Goal: Use online tool/utility: Utilize a website feature to perform a specific function

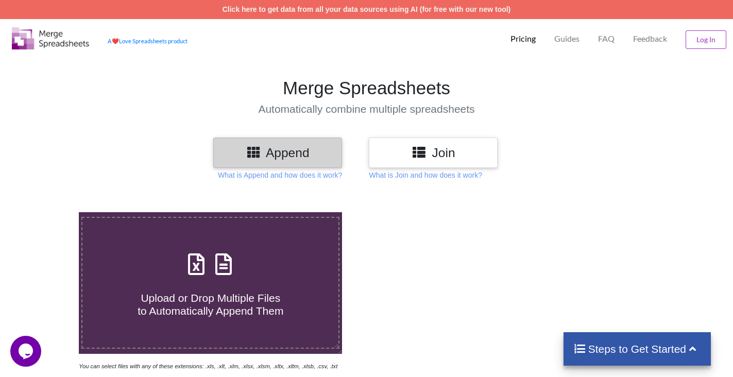
click at [201, 277] on span at bounding box center [210, 265] width 55 height 24
click at [49, 212] on input "Upload or Drop Multiple Files to Automatically Append Them" at bounding box center [49, 212] width 0 height 0
type input "C:\fakepath\133-MBUTPU.xlsx"
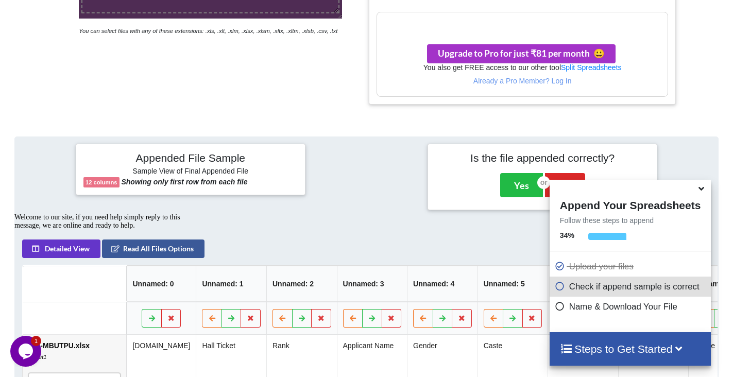
scroll to position [472, 0]
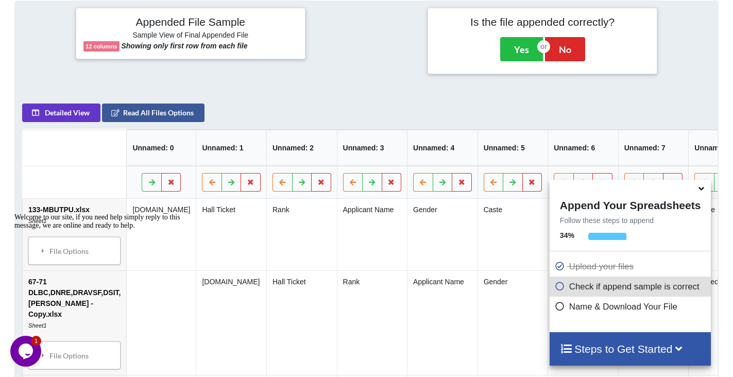
drag, startPoint x: 564, startPoint y: 291, endPoint x: 570, endPoint y: 289, distance: 7.2
click at [564, 289] on icon at bounding box center [560, 284] width 10 height 9
click at [562, 288] on icon at bounding box center [560, 284] width 10 height 9
click at [582, 260] on div "Upload your files" at bounding box center [630, 267] width 161 height 20
click at [577, 289] on p "Check if append sample is correct" at bounding box center [632, 286] width 154 height 13
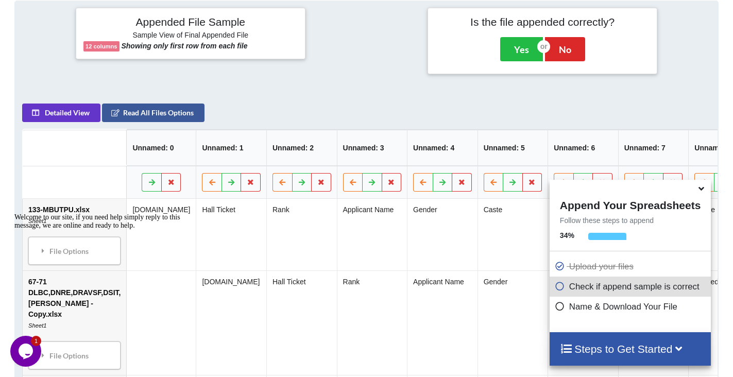
click at [565, 306] on icon at bounding box center [560, 304] width 10 height 9
click at [663, 344] on h4 "Steps to Get Started" at bounding box center [630, 349] width 141 height 13
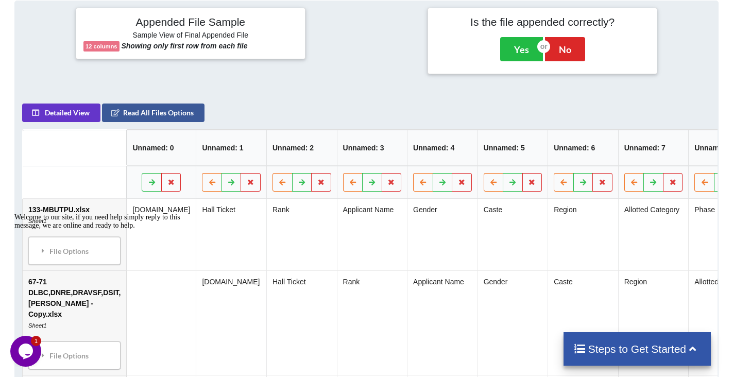
click at [691, 348] on icon at bounding box center [692, 348] width 13 height 11
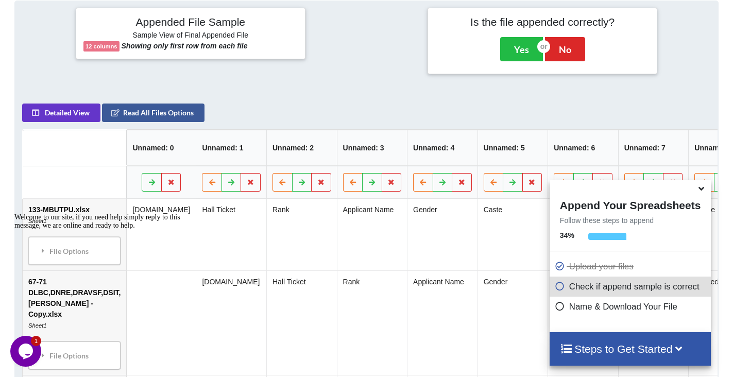
click at [685, 348] on icon at bounding box center [679, 348] width 13 height 11
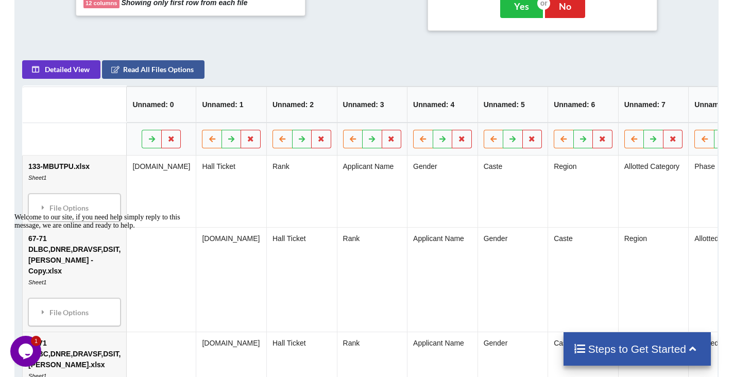
scroll to position [539, 0]
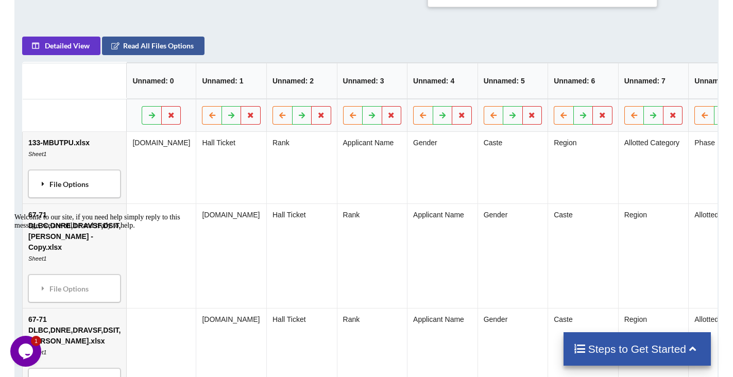
click at [66, 181] on div "File Options" at bounding box center [74, 184] width 86 height 22
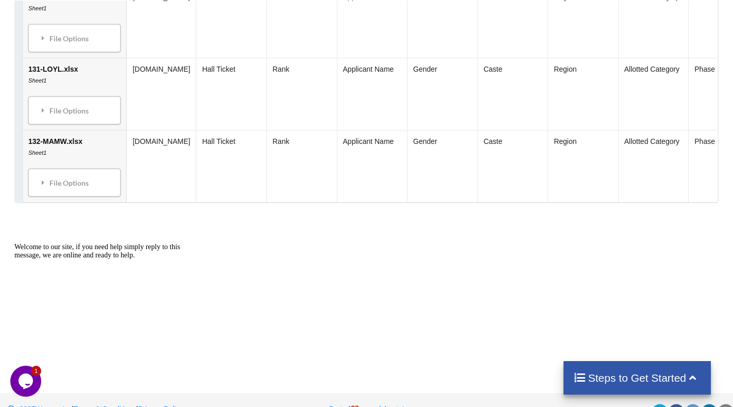
scroll to position [1483, 0]
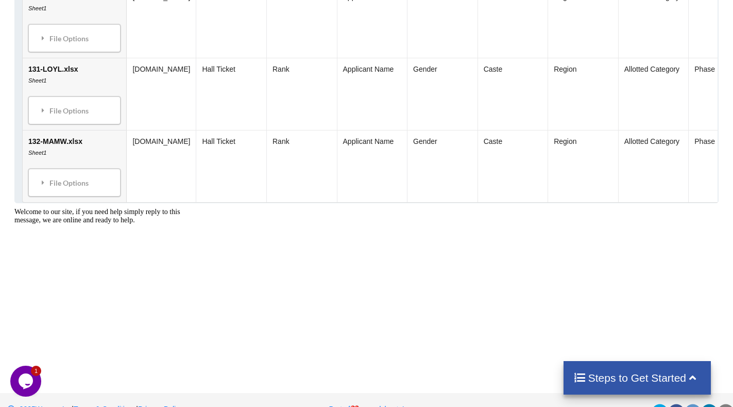
click at [669, 377] on div "Steps to Get Started" at bounding box center [638, 377] width 148 height 33
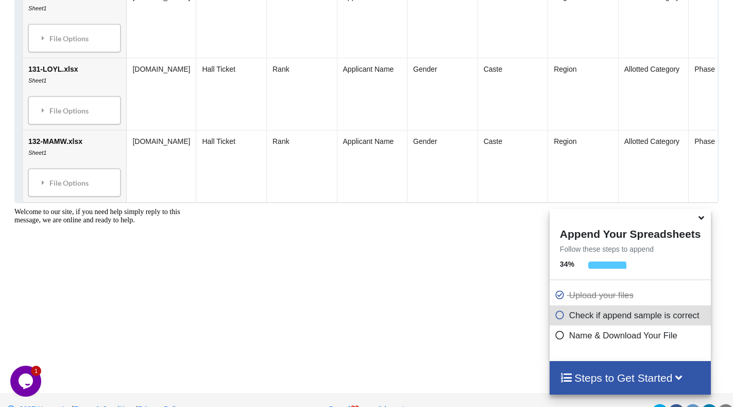
click at [565, 317] on icon at bounding box center [560, 313] width 10 height 9
click at [564, 338] on icon at bounding box center [560, 333] width 10 height 9
click at [14, 208] on icon "Chat attention grabber" at bounding box center [14, 208] width 0 height 0
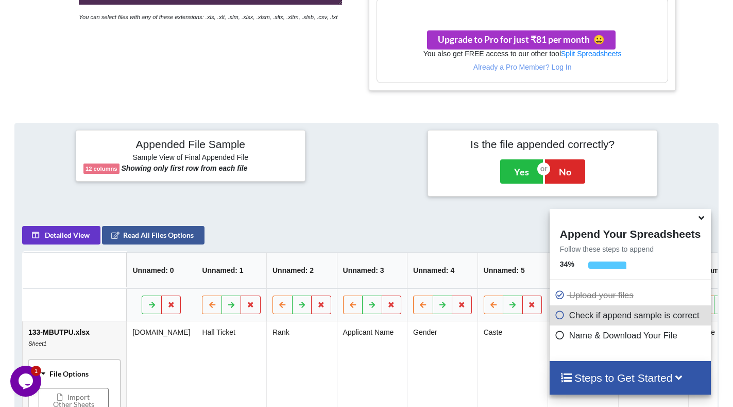
scroll to position [504, 0]
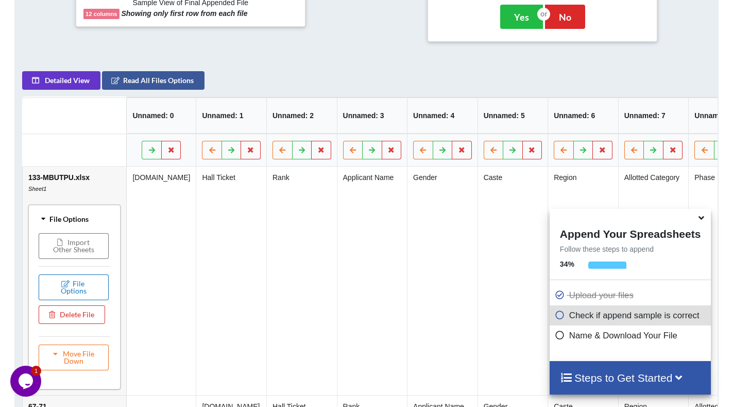
click at [64, 287] on button "File Options" at bounding box center [74, 287] width 70 height 26
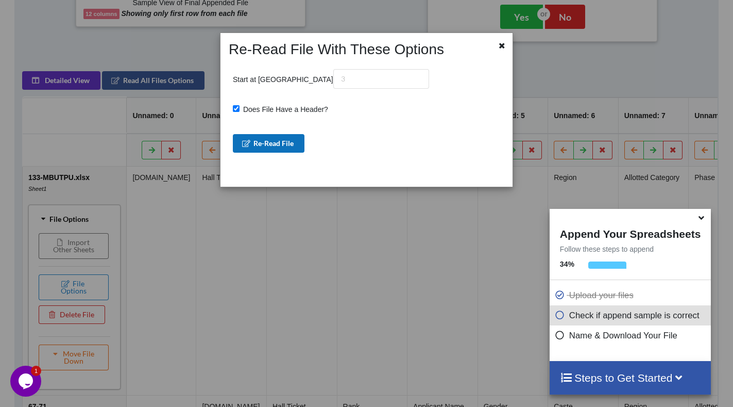
click at [265, 140] on button "Re-Read File" at bounding box center [269, 143] width 72 height 19
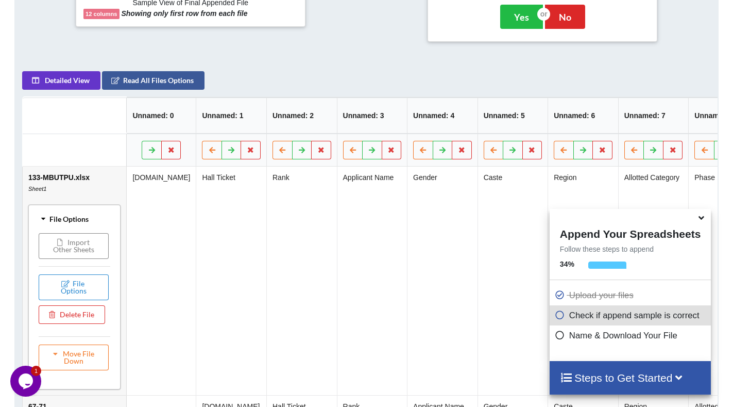
click at [80, 256] on button "Import Other Sheets" at bounding box center [74, 246] width 70 height 26
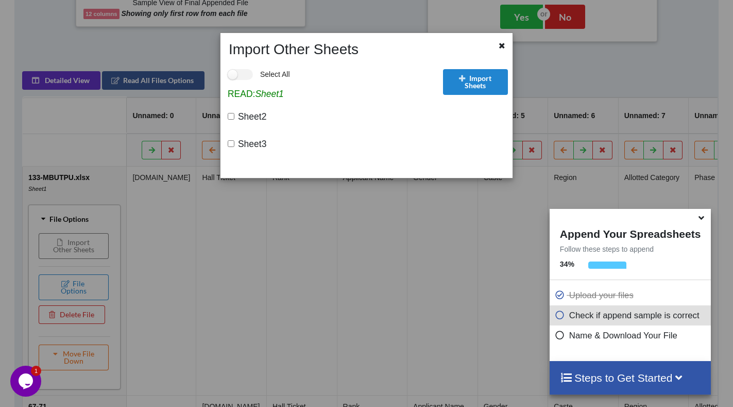
click at [235, 115] on span "Sheet2" at bounding box center [250, 115] width 32 height 11
click at [234, 115] on input "Sheet2" at bounding box center [231, 116] width 7 height 7
checkbox input "true"
click at [234, 145] on label "Sheet3" at bounding box center [250, 143] width 32 height 13
click at [234, 145] on input "Sheet3" at bounding box center [231, 143] width 7 height 7
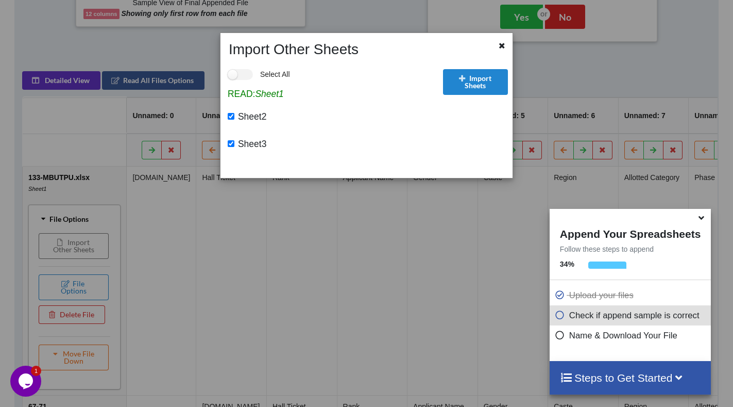
checkbox input "true"
click at [492, 86] on button "Import Sheets" at bounding box center [475, 82] width 65 height 26
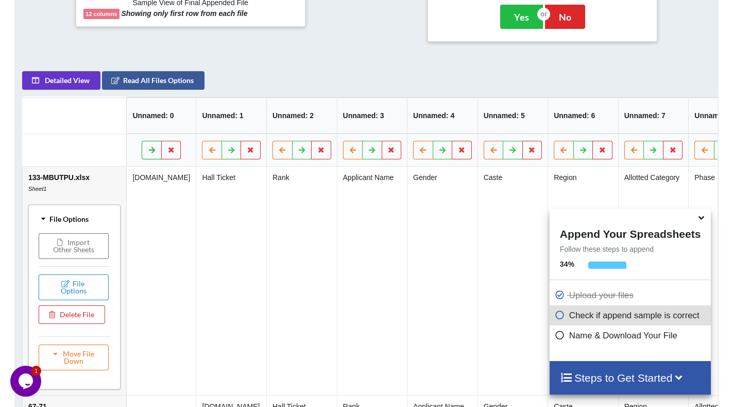
click at [157, 153] on icon at bounding box center [152, 149] width 9 height 6
click at [208, 153] on icon at bounding box center [212, 149] width 9 height 6
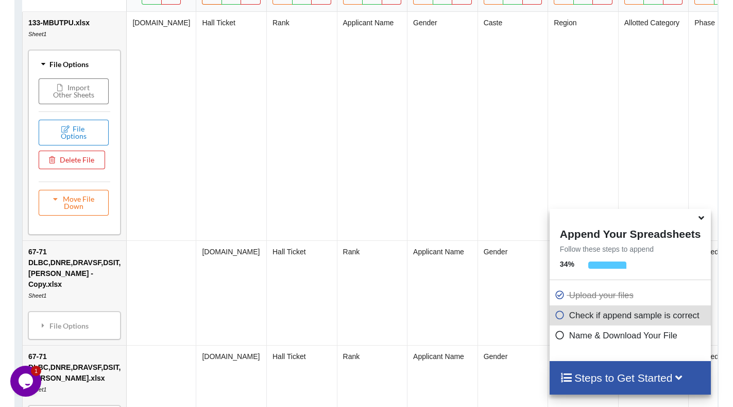
scroll to position [710, 0]
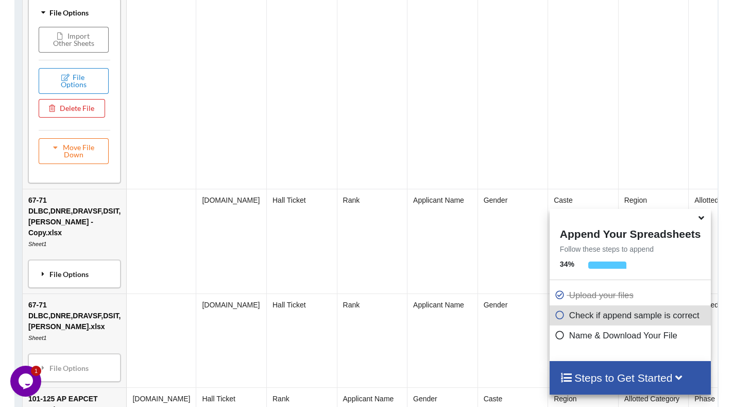
click at [91, 265] on div "File Options" at bounding box center [74, 274] width 86 height 22
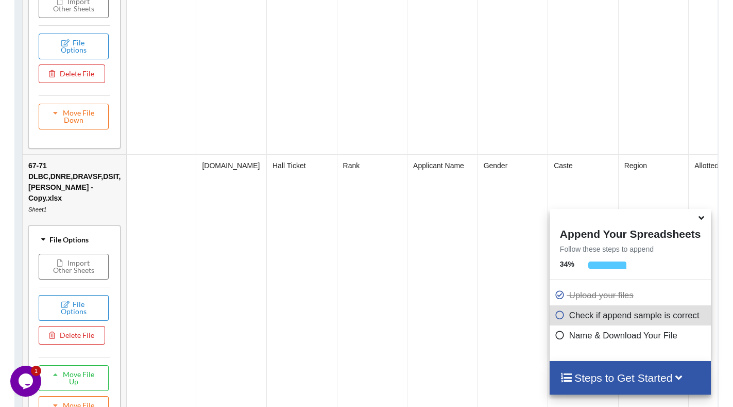
scroll to position [813, 0]
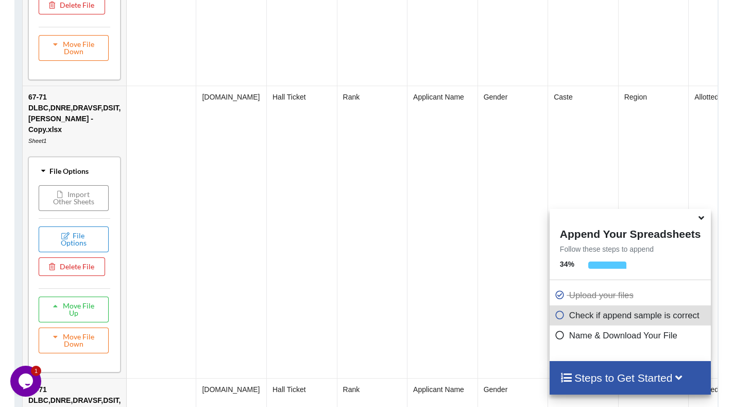
click at [92, 185] on button "Import Other Sheets" at bounding box center [74, 198] width 70 height 26
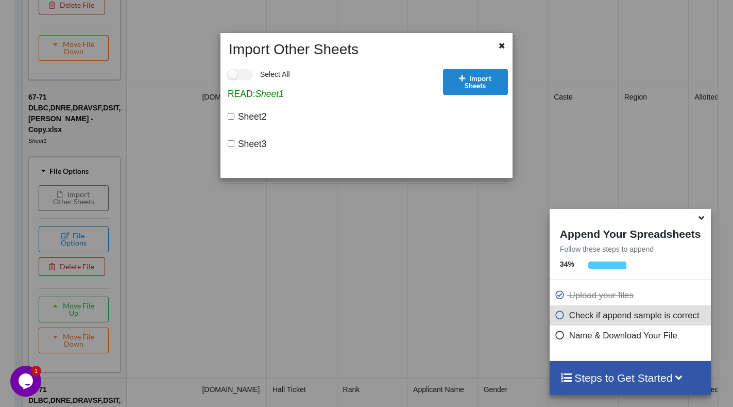
click at [253, 114] on span "Sheet2" at bounding box center [250, 115] width 32 height 11
click at [234, 114] on input "Sheet2" at bounding box center [231, 116] width 7 height 7
checkbox input "true"
click at [237, 142] on span "Sheet3" at bounding box center [250, 143] width 32 height 11
click at [234, 142] on input "Sheet3" at bounding box center [231, 143] width 7 height 7
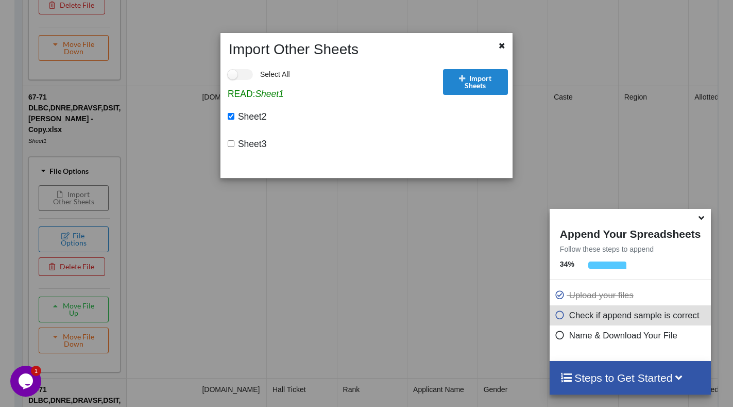
checkbox input "true"
click at [489, 82] on button "Import Sheets" at bounding box center [475, 82] width 65 height 26
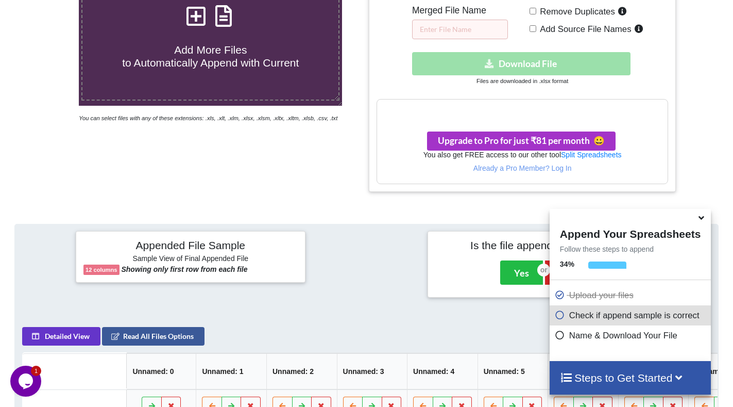
scroll to position [298, 0]
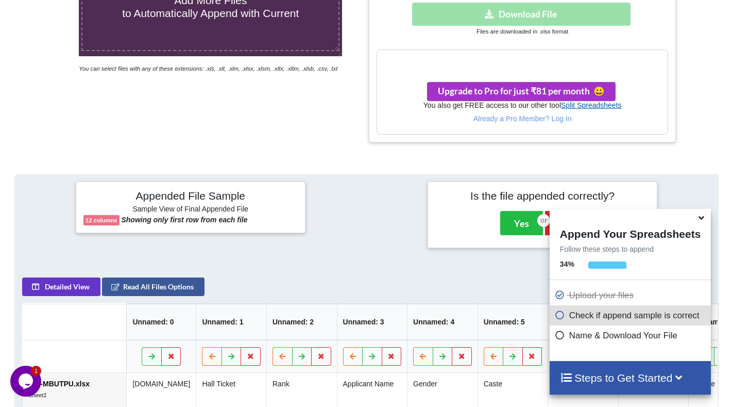
click at [580, 105] on link "Split Spreadsheets" at bounding box center [591, 105] width 61 height 8
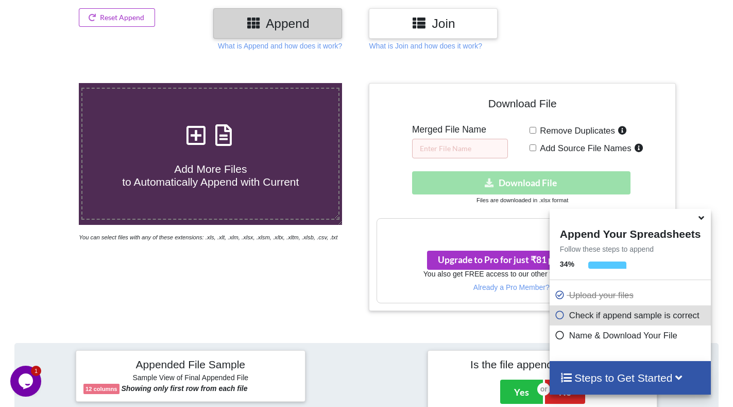
scroll to position [0, 0]
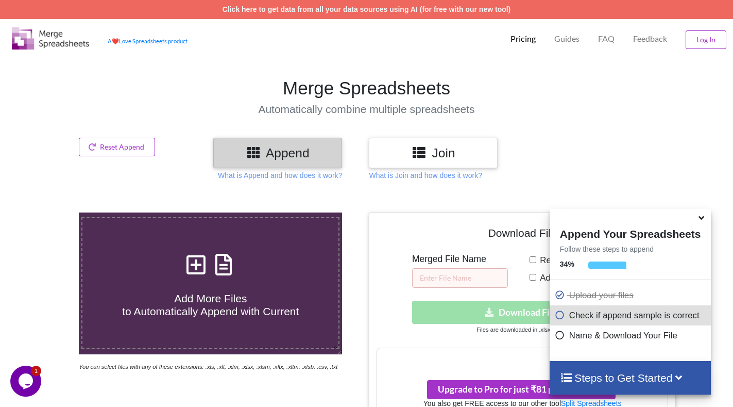
click at [404, 145] on h3 "Join" at bounding box center [433, 152] width 113 height 15
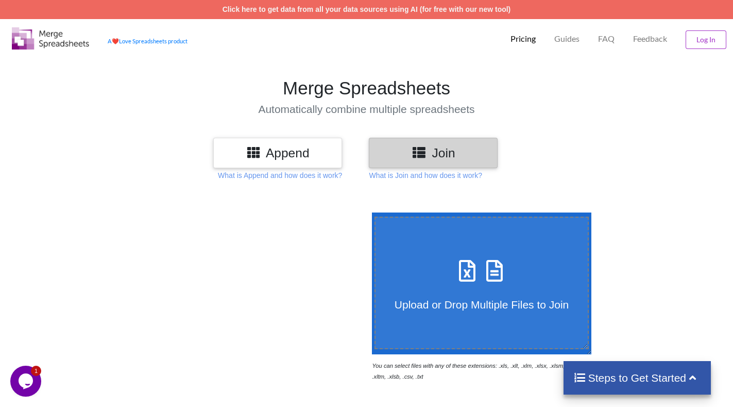
scroll to position [52, 0]
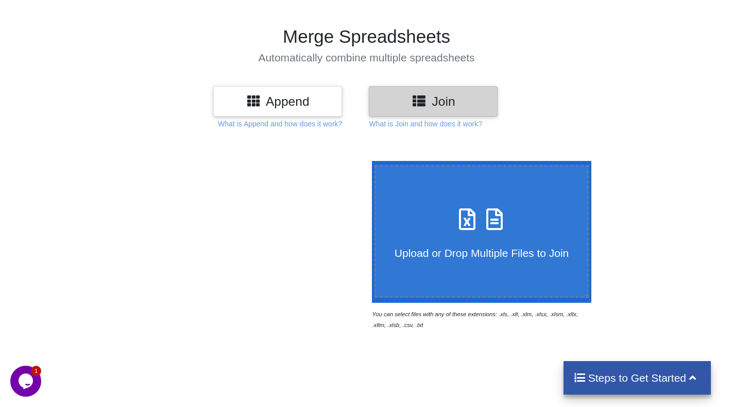
click at [466, 220] on icon at bounding box center [468, 214] width 26 height 22
click at [370, 161] on input "Upload or Drop Multiple Files to Join" at bounding box center [370, 161] width 0 height 0
type input "C:\fakepath\133-MBUTPU.xlsx"
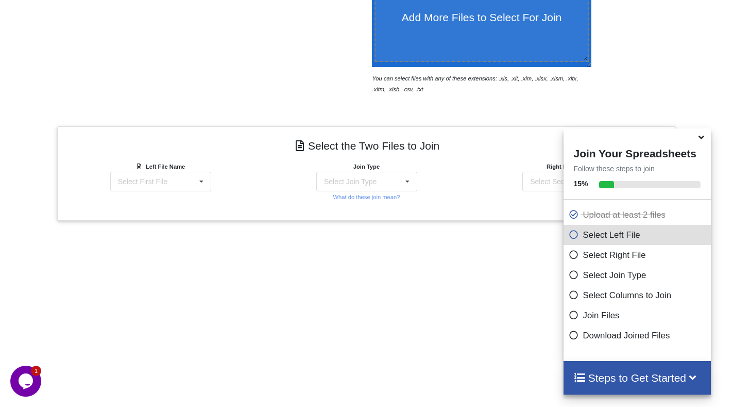
scroll to position [309, 0]
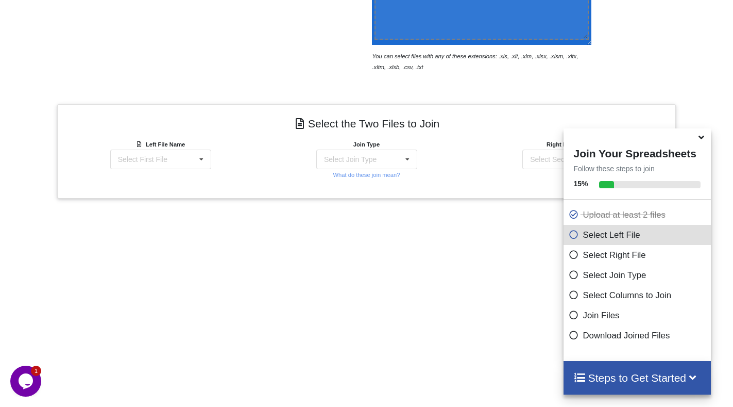
click at [569, 237] on icon at bounding box center [574, 232] width 10 height 9
click at [569, 256] on icon at bounding box center [574, 252] width 10 height 9
click at [569, 277] on icon at bounding box center [574, 272] width 10 height 9
click at [183, 154] on div "Select First File 133-MBUTPU.xlsx : Sheet1 67-71 DLBC,DNRE,DRAVSF,DSIT,[PERSON_…" at bounding box center [160, 159] width 101 height 20
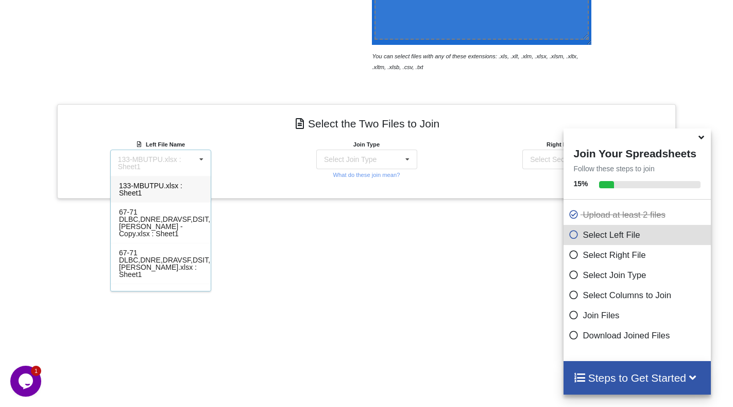
click at [159, 191] on div "133-MBUTPU.xlsx : Sheet1" at bounding box center [161, 189] width 100 height 26
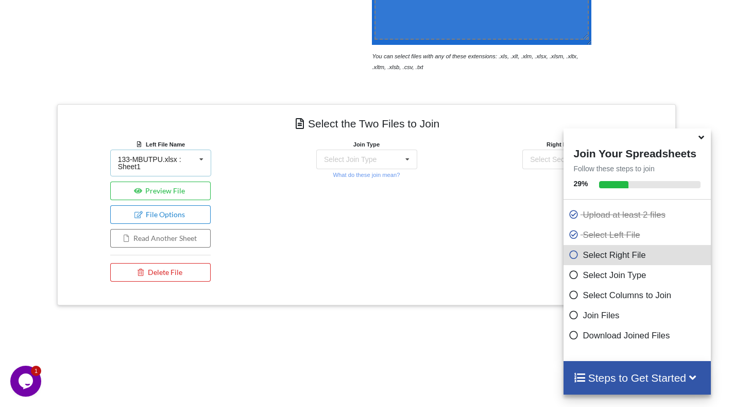
click at [200, 161] on icon at bounding box center [201, 159] width 15 height 19
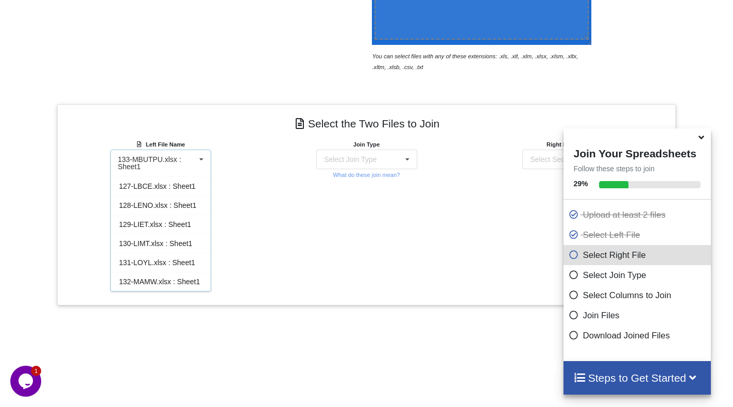
scroll to position [160, 0]
click at [163, 279] on div "132-MAMW.xlsx : Sheet1" at bounding box center [161, 281] width 100 height 19
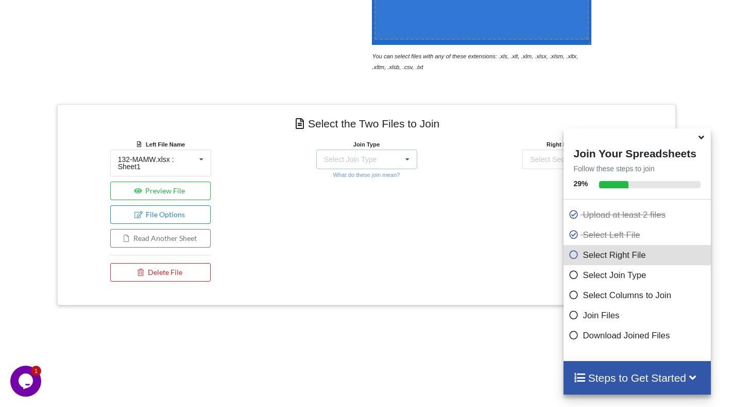
click at [349, 161] on div "Select Join Type" at bounding box center [350, 159] width 53 height 7
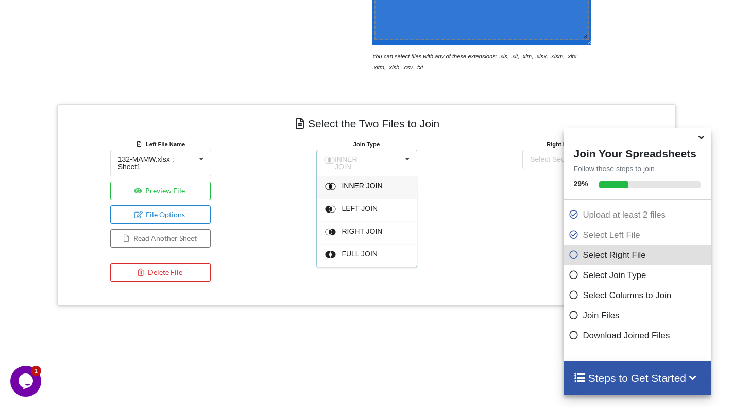
click at [373, 253] on span "FULL JOIN" at bounding box center [360, 253] width 36 height 8
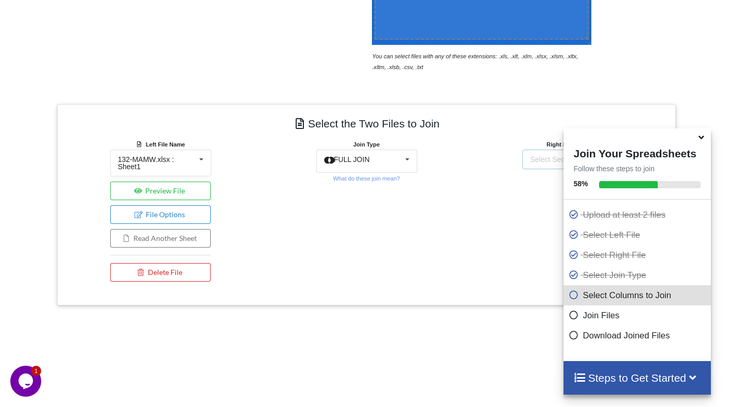
click at [535, 163] on div "Select Second File" at bounding box center [560, 159] width 60 height 7
click at [703, 140] on icon at bounding box center [701, 135] width 11 height 9
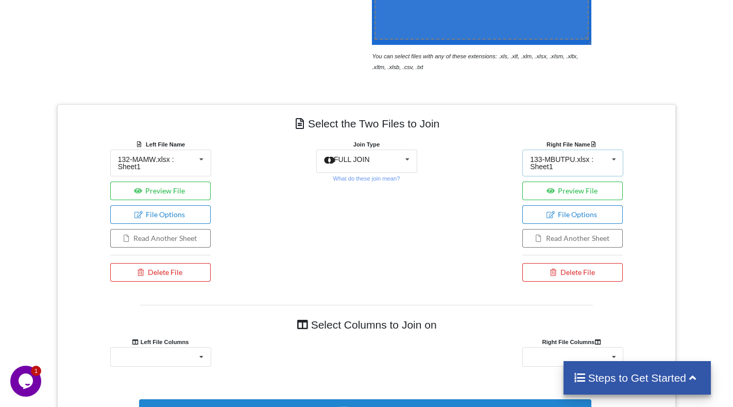
click at [591, 163] on div "133-MBUTPU.xlsx : Sheet1" at bounding box center [569, 163] width 78 height 14
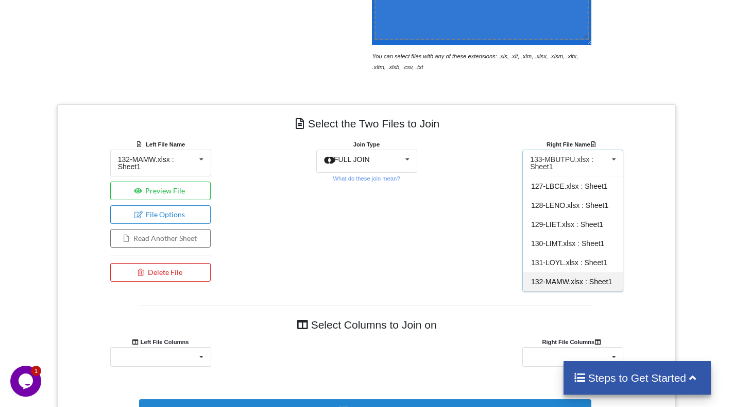
click at [598, 273] on div "132-MAMW.xlsx : Sheet1" at bounding box center [573, 281] width 100 height 19
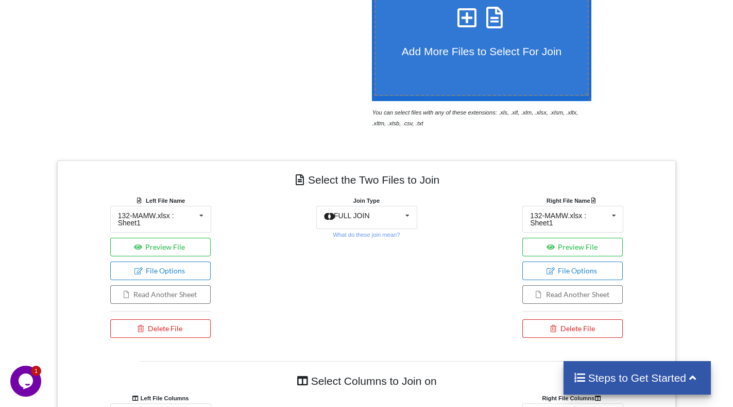
scroll to position [258, 0]
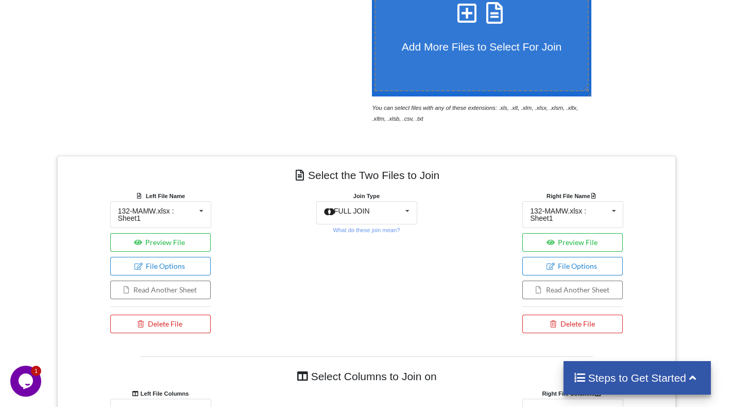
click at [694, 376] on icon at bounding box center [692, 376] width 13 height 11
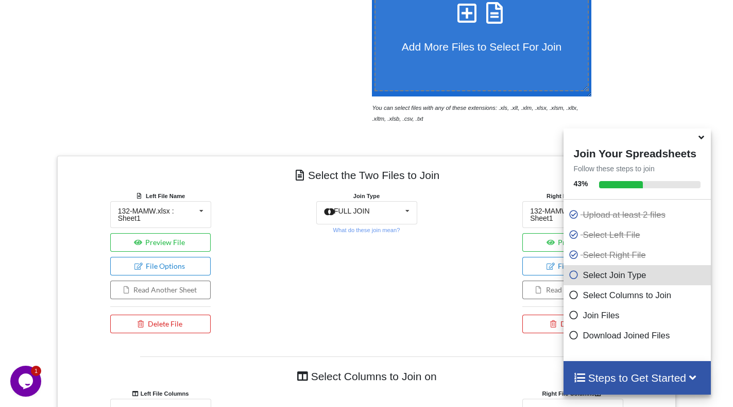
click at [419, 292] on div "Join Type FULL JOIN INNER JOIN LEFT JOIN RIGHT JOIN FULL JOIN What do these joi…" at bounding box center [366, 264] width 206 height 148
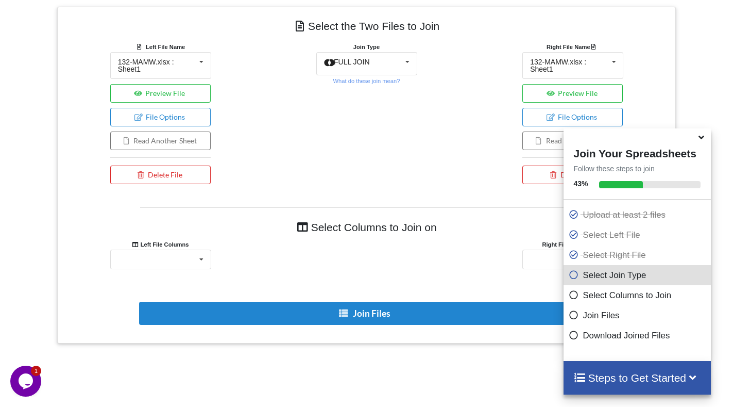
scroll to position [412, 0]
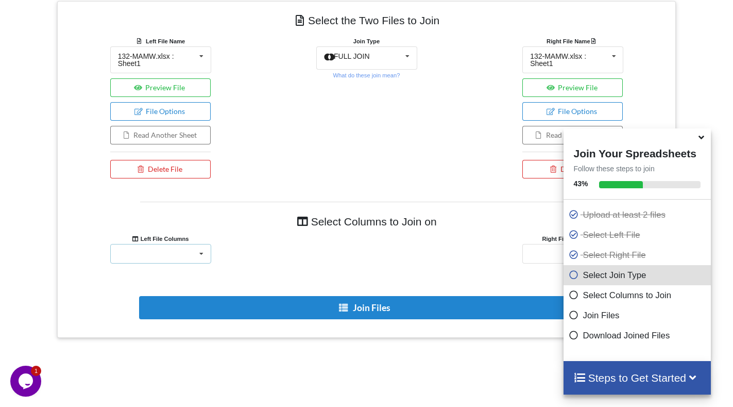
click at [179, 253] on div "Unnamed: 0 Unnamed: 1 Unnamed: 2 Unnamed: 3 Unnamed: 4 Unnamed: 5 Unnamed: 6 Un…" at bounding box center [160, 254] width 101 height 20
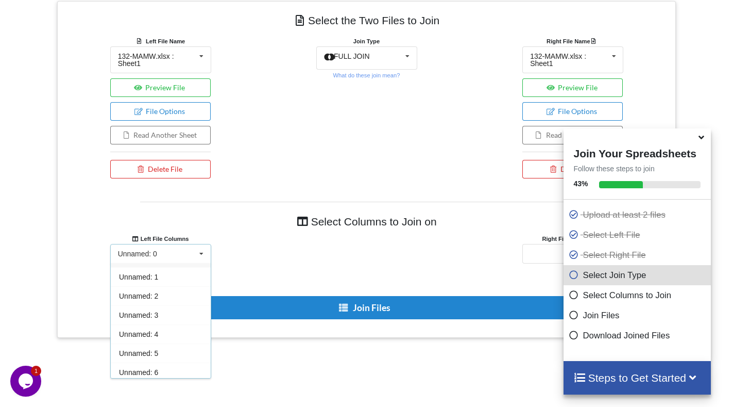
scroll to position [0, 0]
click at [173, 277] on div "Unnamed: 0" at bounding box center [161, 272] width 100 height 19
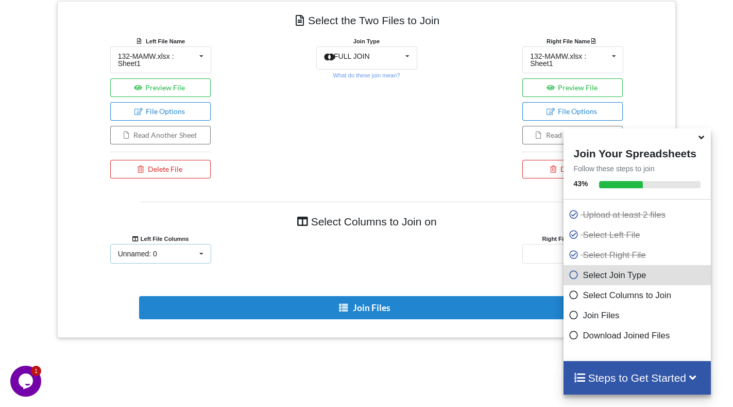
click at [188, 254] on div "Unnamed: 0 Unnamed: 0 Unnamed: 1 Unnamed: 2 Unnamed: 3 Unnamed: 4 Unnamed: 5 Un…" at bounding box center [160, 254] width 101 height 20
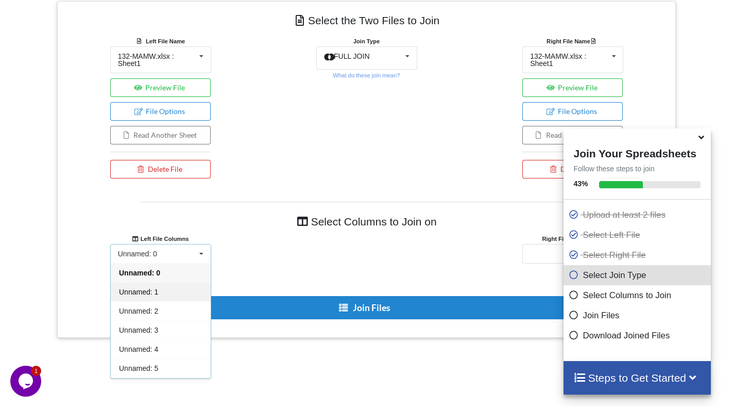
click at [183, 287] on div "Unnamed: 1" at bounding box center [161, 291] width 100 height 19
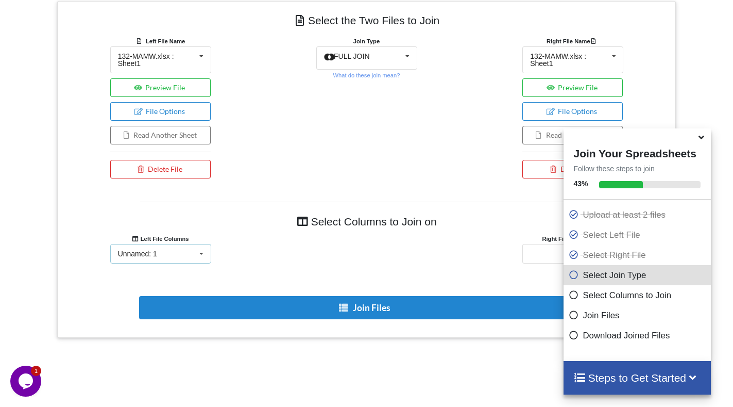
click at [193, 254] on div "Unnamed: 1 Unnamed: 0 Unnamed: 1 Unnamed: 2 Unnamed: 3 Unnamed: 4 Unnamed: 5 Un…" at bounding box center [160, 254] width 101 height 20
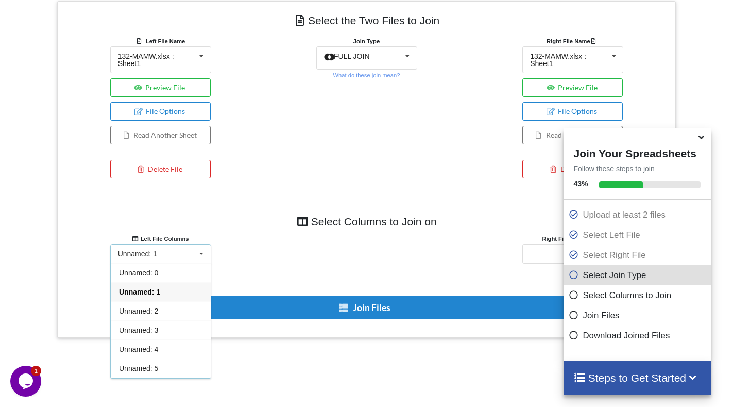
click at [186, 257] on div "Unnamed: 1 Unnamed: 0 Unnamed: 1 Unnamed: 2 Unnamed: 3 Unnamed: 4 Unnamed: 5 Un…" at bounding box center [160, 254] width 101 height 20
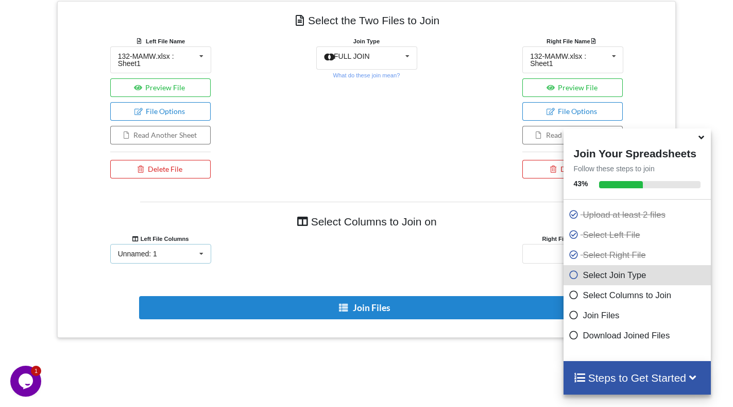
click at [182, 256] on div "Unnamed: 1 Unnamed: 0 Unnamed: 1 Unnamed: 2 Unnamed: 3 Unnamed: 4 Unnamed: 5 Un…" at bounding box center [160, 254] width 101 height 20
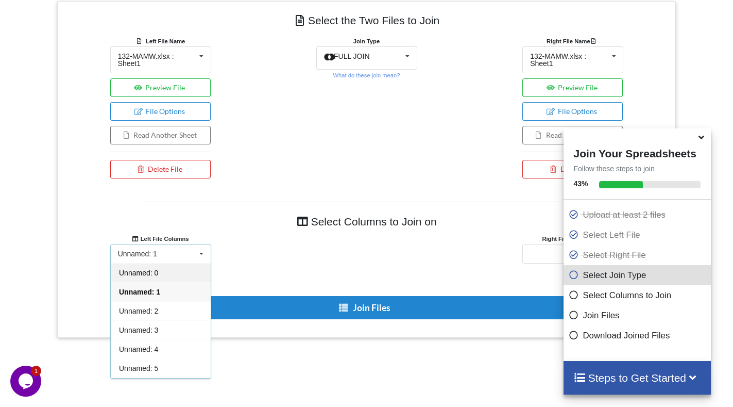
click at [179, 273] on div "Unnamed: 0" at bounding box center [161, 272] width 100 height 19
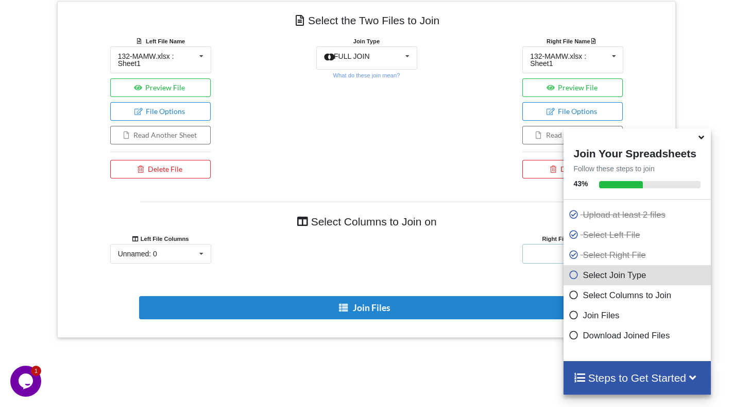
click at [541, 256] on div "Unnamed: 0 Unnamed: 1 Unnamed: 2 Unnamed: 3 Unnamed: 4 Unnamed: 5 Unnamed: 6 Un…" at bounding box center [573, 254] width 101 height 20
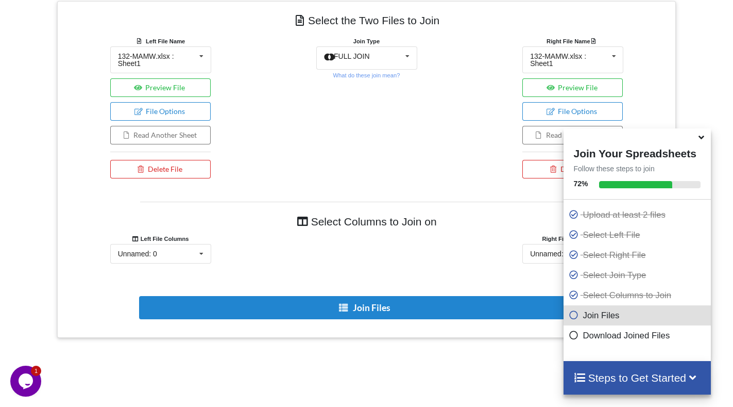
click at [702, 139] on icon at bounding box center [701, 135] width 11 height 9
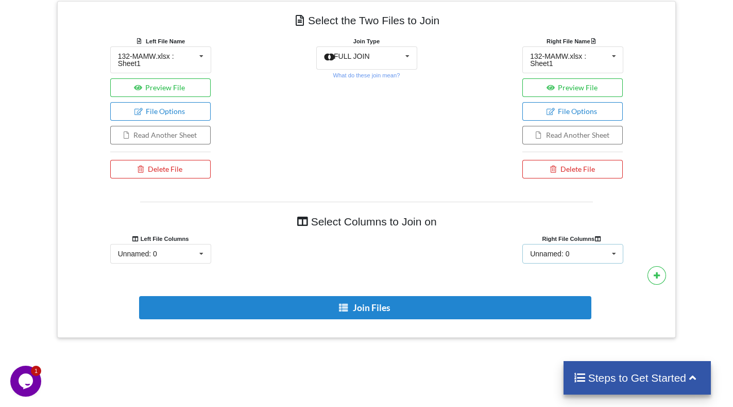
click at [570, 253] on div "Unnamed: 0 Unnamed: 0 Unnamed: 1 Unnamed: 2 Unnamed: 3 Unnamed: 4 Unnamed: 5 Un…" at bounding box center [573, 254] width 101 height 20
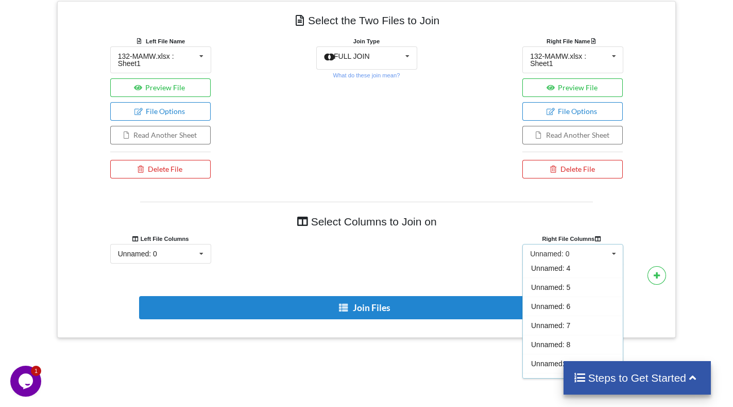
scroll to position [95, 0]
drag, startPoint x: 545, startPoint y: 372, endPoint x: 546, endPoint y: 364, distance: 8.3
click at [545, 371] on span "Unnamed: 10" at bounding box center [552, 368] width 43 height 8
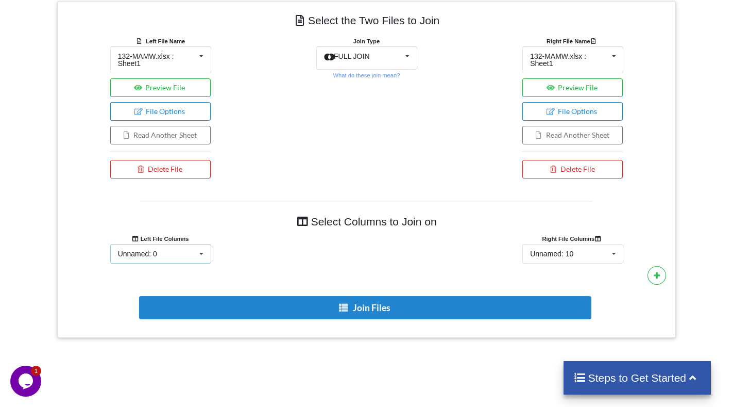
click at [184, 257] on div "Unnamed: 0 Unnamed: 0 Unnamed: 1 Unnamed: 2 Unnamed: 3 Unnamed: 4 Unnamed: 5 Un…" at bounding box center [160, 254] width 101 height 20
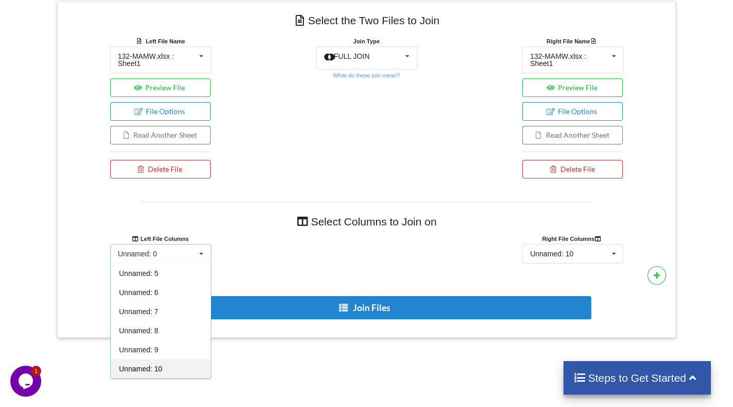
click at [167, 372] on div "Unnamed: 10" at bounding box center [161, 368] width 100 height 19
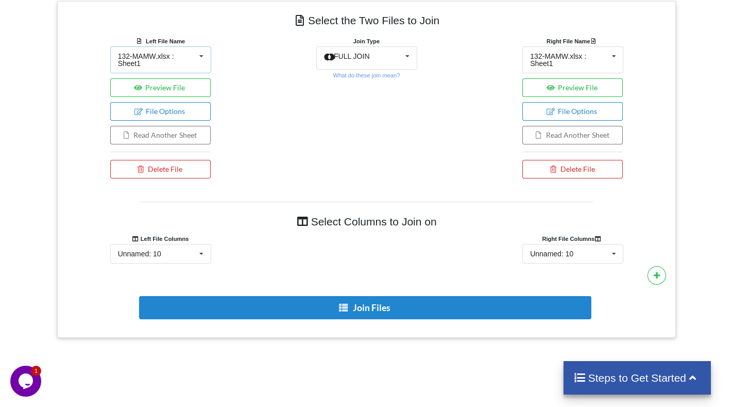
click at [175, 56] on div "132-MAMW.xlsx : Sheet1" at bounding box center [157, 60] width 78 height 14
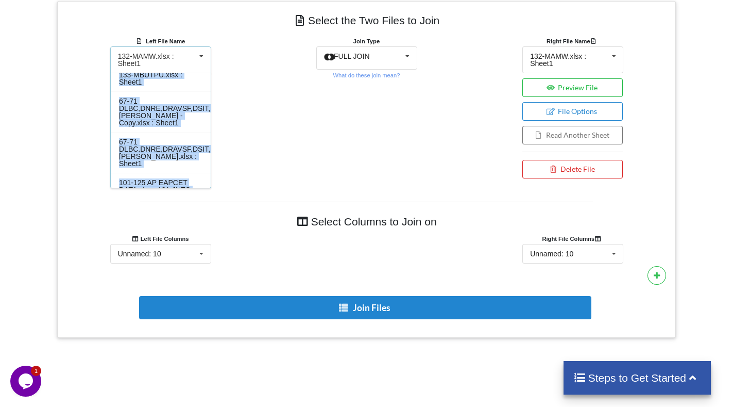
scroll to position [0, 0]
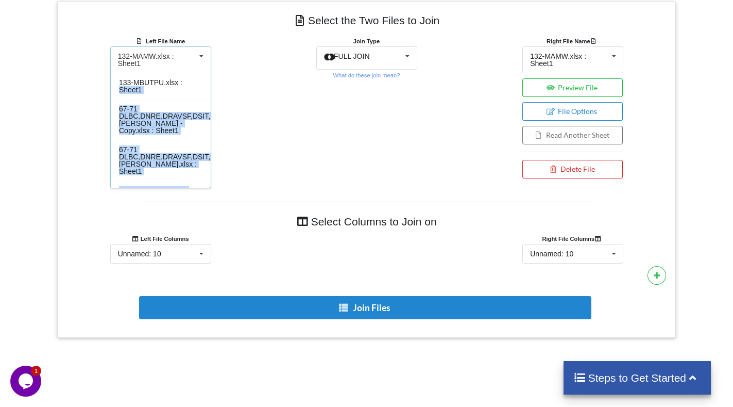
drag, startPoint x: 205, startPoint y: 162, endPoint x: 182, endPoint y: 72, distance: 93.1
click at [180, 75] on div "133-MBUTPU.xlsx : Sheet1 67-71 DLBC,DNRE,DRAVSF,DSIT,[PERSON_NAME] - Copy.xlsx …" at bounding box center [160, 130] width 101 height 115
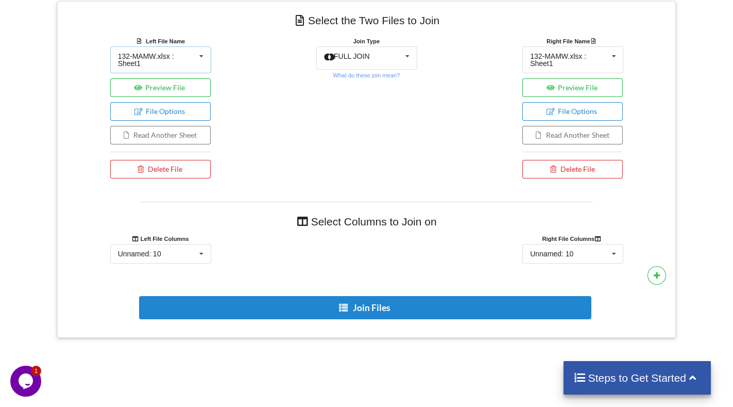
click at [197, 60] on icon at bounding box center [201, 56] width 15 height 19
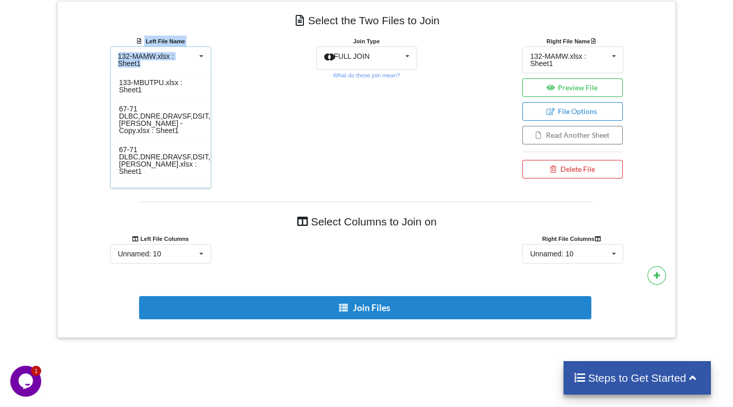
scroll to position [160, 0]
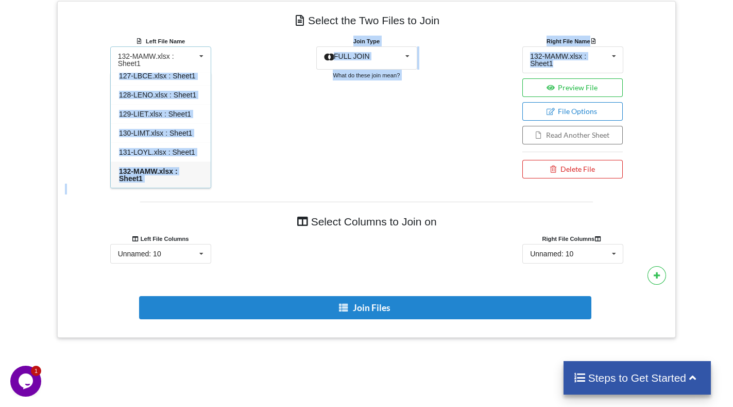
drag, startPoint x: 119, startPoint y: 80, endPoint x: 168, endPoint y: 213, distance: 141.9
click at [163, 219] on div "Select the Two Files to Join Left File Name 132-MAMW.xlsx : Sheet1 133-MBUTPU.x…" at bounding box center [366, 169] width 619 height 337
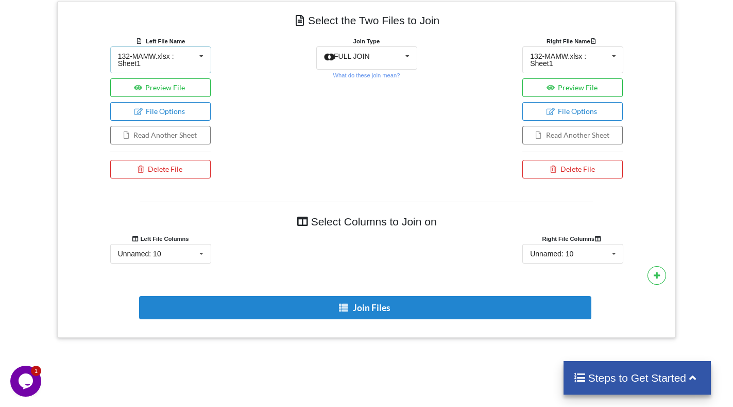
click at [190, 59] on div "132-MAMW.xlsx : Sheet1" at bounding box center [157, 60] width 78 height 14
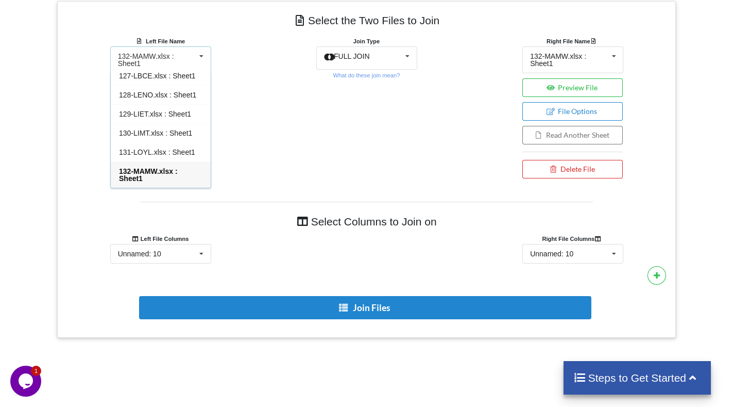
click at [163, 173] on span "132-MAMW.xlsx : Sheet1" at bounding box center [148, 174] width 59 height 15
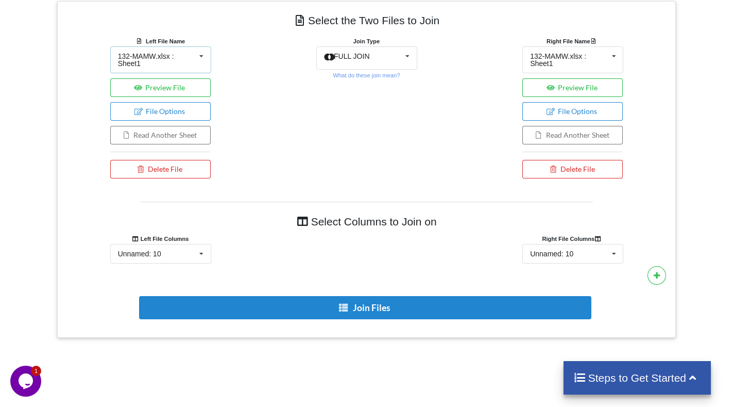
click at [203, 60] on icon at bounding box center [201, 56] width 15 height 19
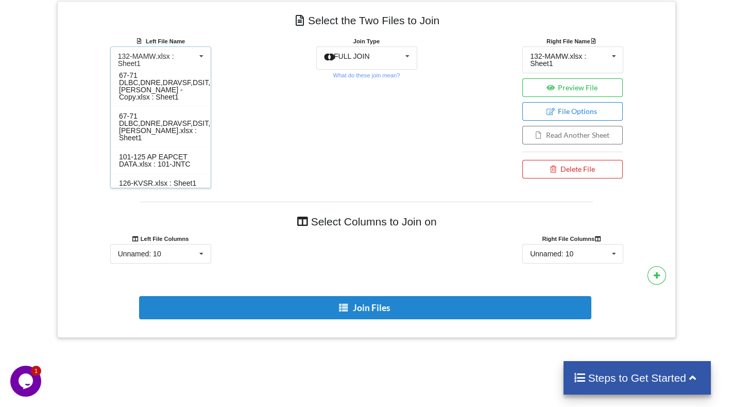
scroll to position [0, 0]
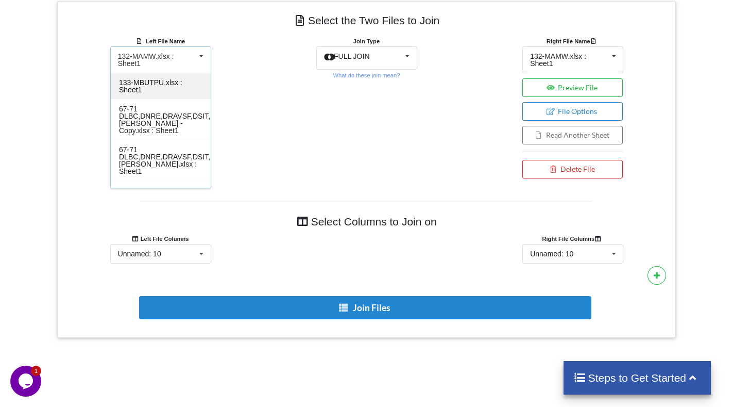
click at [150, 82] on span "133-MBUTPU.xlsx : Sheet1" at bounding box center [150, 85] width 63 height 15
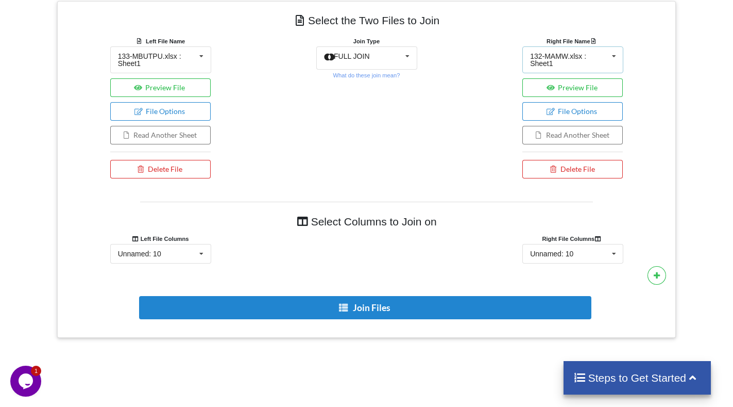
click at [607, 60] on icon at bounding box center [614, 56] width 15 height 19
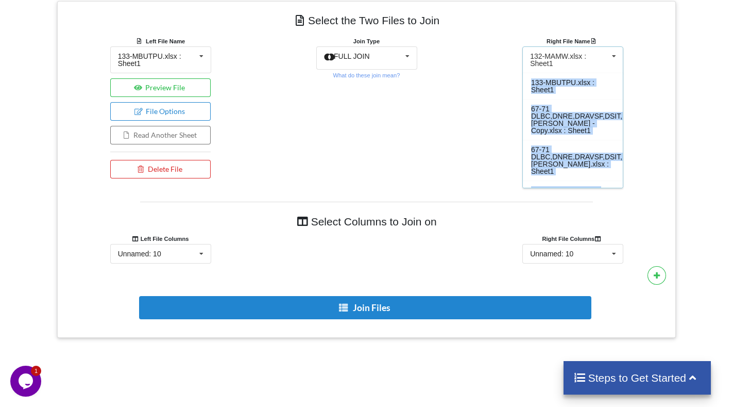
drag, startPoint x: 617, startPoint y: 151, endPoint x: 612, endPoint y: 71, distance: 80.1
click at [612, 71] on div "132-MAMW.xlsx : Sheet1 133-MBUTPU.xlsx : Sheet1 67-71 DLBC,DNRE,DRAVSF,DSIT,[PE…" at bounding box center [573, 59] width 101 height 27
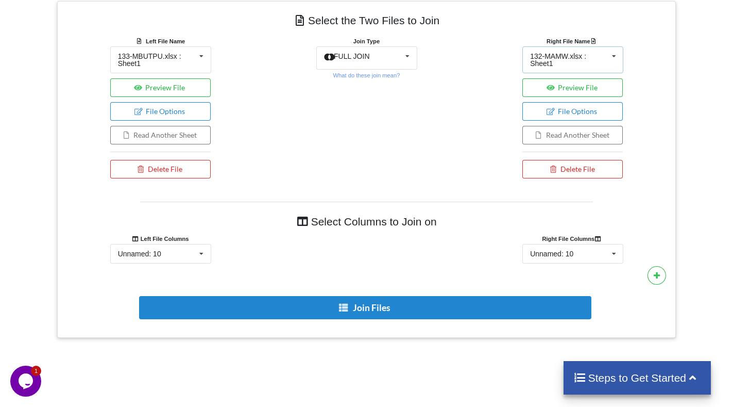
click at [601, 56] on div "132-MAMW.xlsx : Sheet1" at bounding box center [569, 60] width 78 height 14
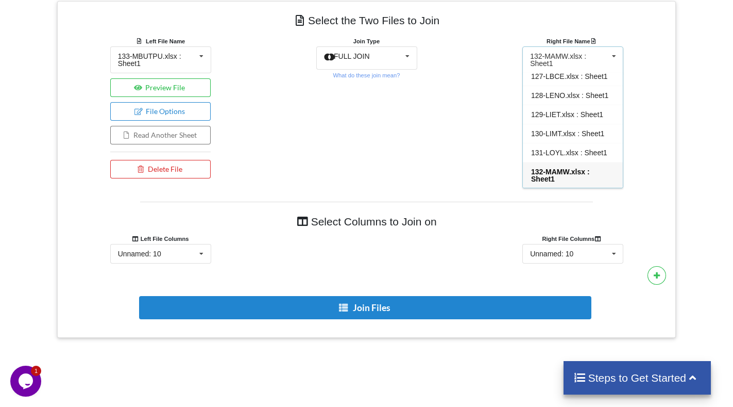
click at [569, 174] on span "132-MAMW.xlsx : Sheet1" at bounding box center [560, 174] width 59 height 15
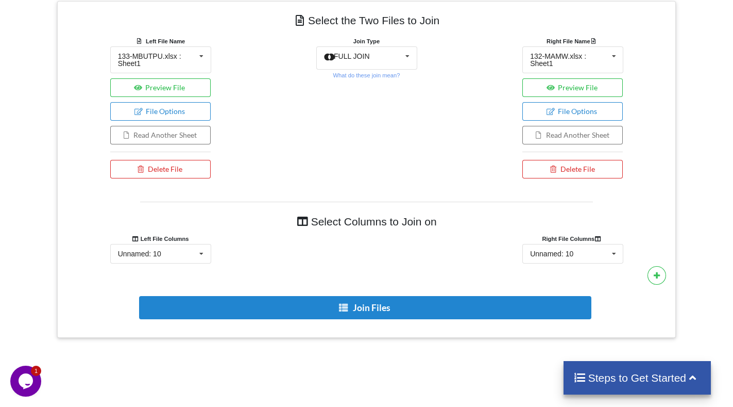
click at [625, 377] on h4 "Steps to Get Started" at bounding box center [637, 377] width 127 height 13
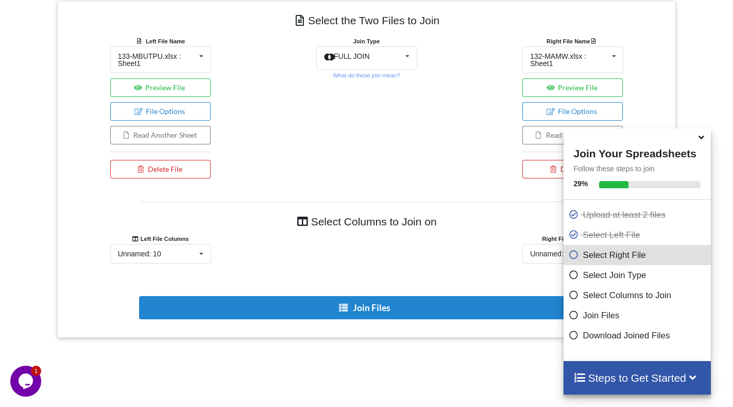
click at [462, 258] on div at bounding box center [366, 254] width 206 height 20
click at [701, 139] on icon at bounding box center [701, 135] width 11 height 9
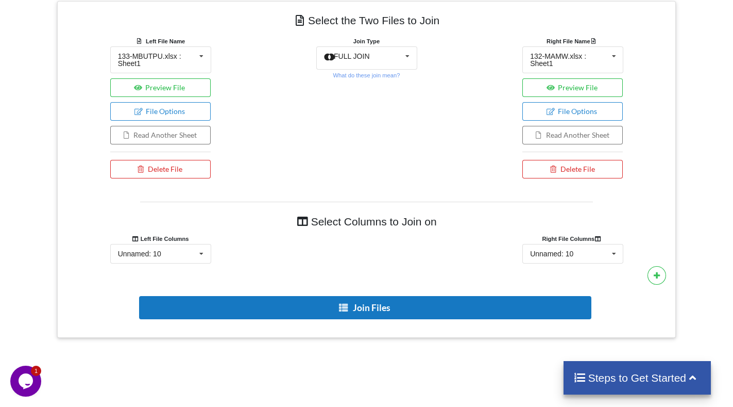
scroll to position [361, 0]
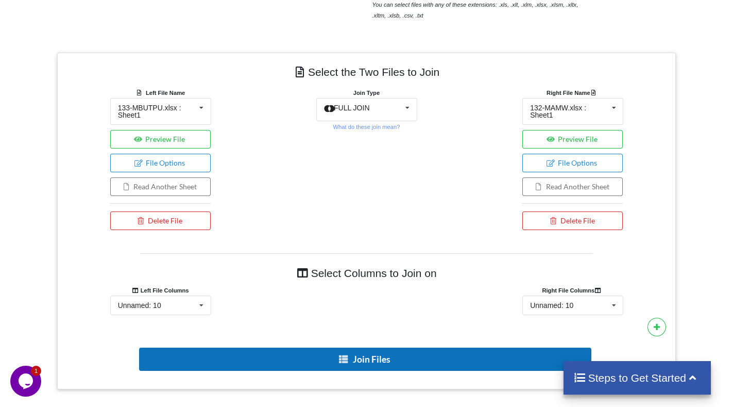
click at [325, 359] on button "Join Files" at bounding box center [365, 358] width 452 height 23
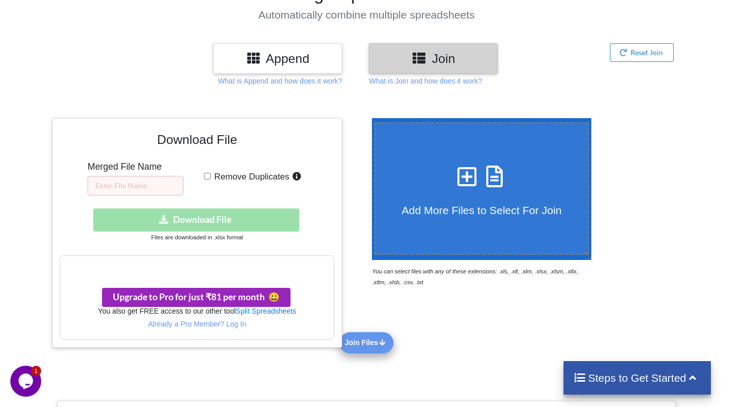
scroll to position [52, 0]
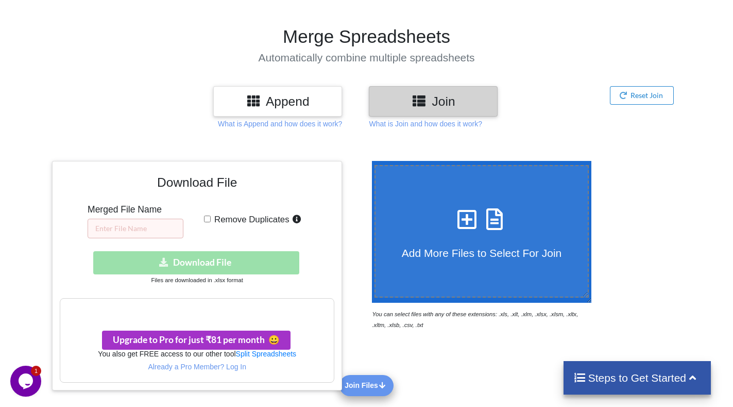
click at [207, 217] on input "Remove Duplicates" at bounding box center [207, 218] width 7 height 7
checkbox input "true"
click at [198, 270] on div "Download hidden Download File" at bounding box center [197, 262] width 275 height 23
click at [147, 223] on input "text" at bounding box center [136, 229] width 96 height 20
type input "all"
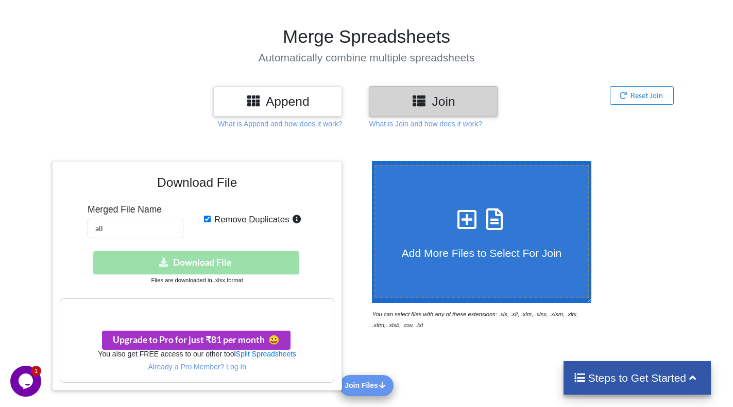
click at [214, 263] on div "Download hidden Download File" at bounding box center [197, 262] width 275 height 23
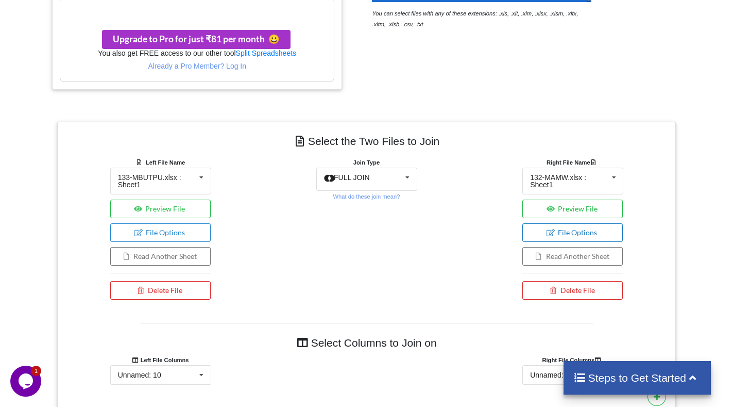
scroll to position [361, 0]
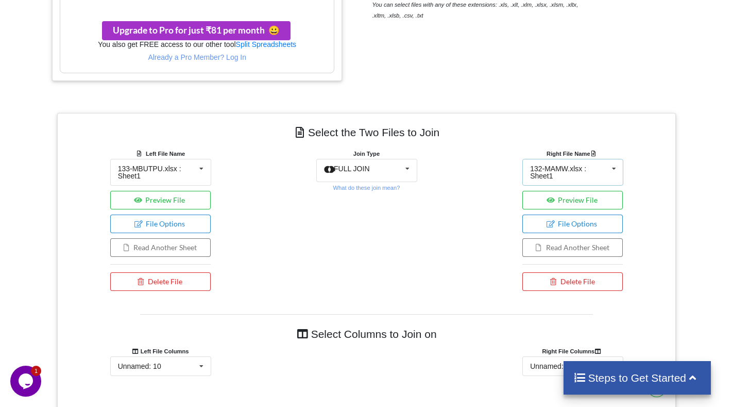
click at [547, 167] on div "132-MAMW.xlsx : Sheet1" at bounding box center [569, 172] width 78 height 14
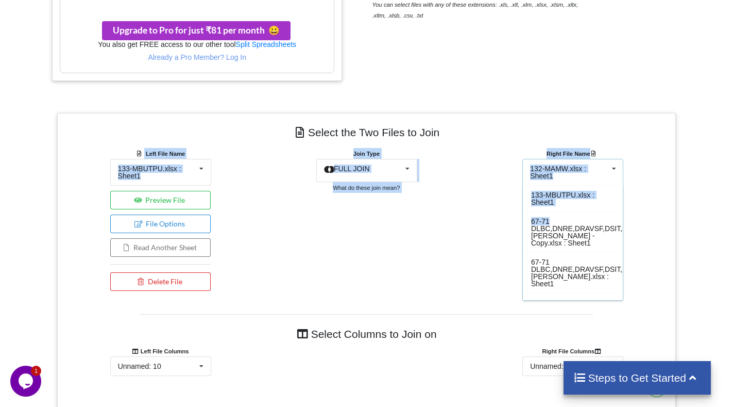
drag, startPoint x: 623, startPoint y: 216, endPoint x: 609, endPoint y: 236, distance: 24.0
click at [610, 238] on div "133-MBUTPU.xlsx : Sheet1 67-71 DLBC,DNRE,DRAVSF,DSIT,[PERSON_NAME] - Copy.xlsx …" at bounding box center [573, 242] width 101 height 115
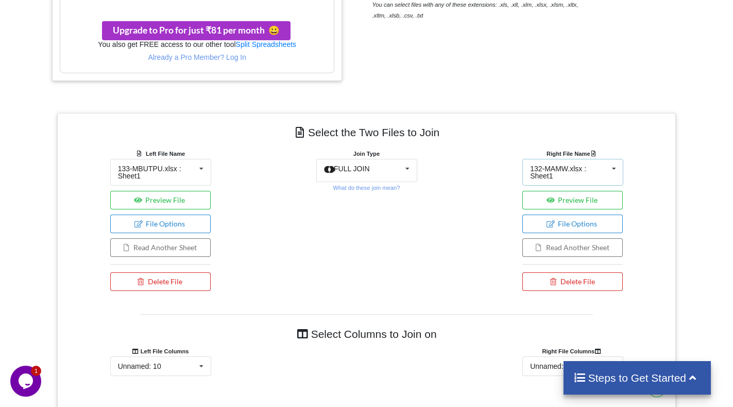
click at [603, 171] on div "132-MAMW.xlsx : Sheet1" at bounding box center [569, 172] width 78 height 14
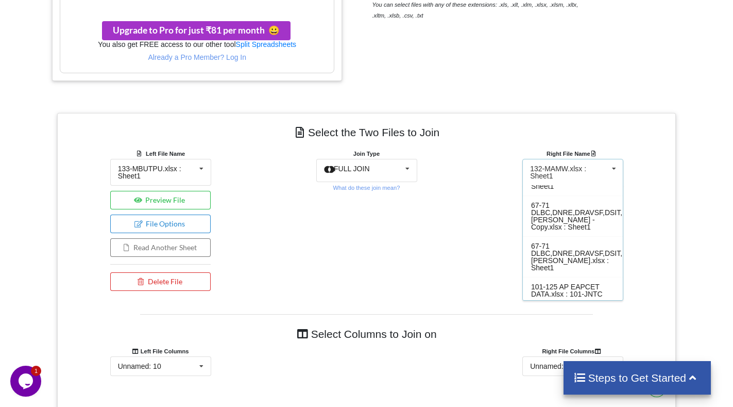
scroll to position [0, 0]
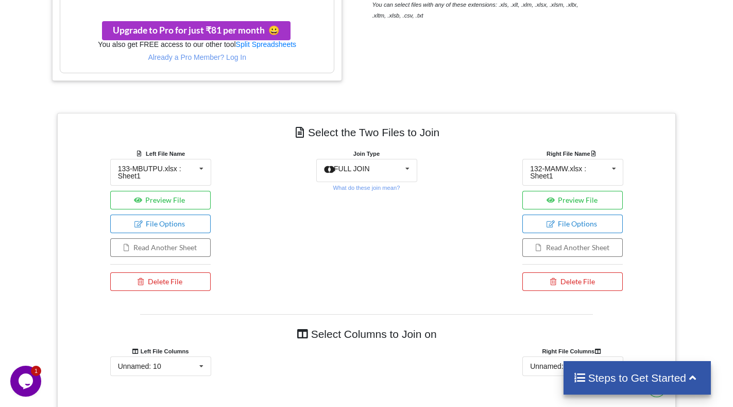
click at [651, 177] on div "Right File Name 132-MAMW.xlsx : Sheet1 133-MBUTPU.xlsx : Sheet1 67-71 DLBC,DNRE…" at bounding box center [573, 222] width 206 height 148
click at [580, 204] on button "Preview File" at bounding box center [573, 200] width 100 height 19
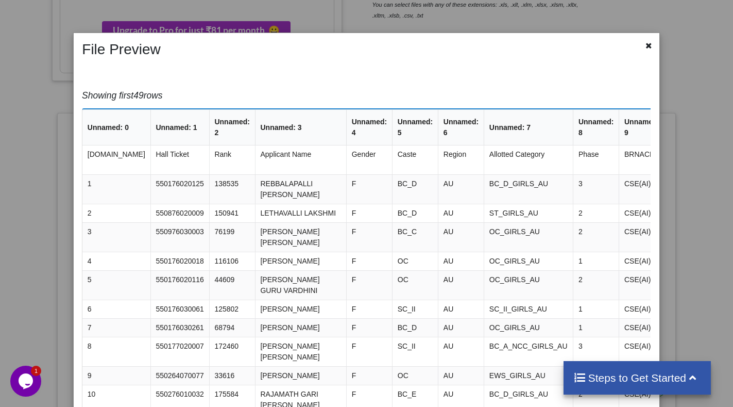
click at [644, 46] on div at bounding box center [650, 47] width 13 height 13
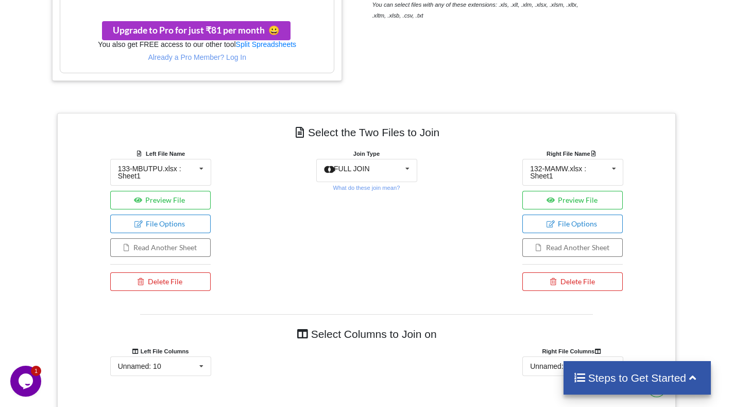
click at [187, 224] on button "File Options" at bounding box center [160, 223] width 100 height 19
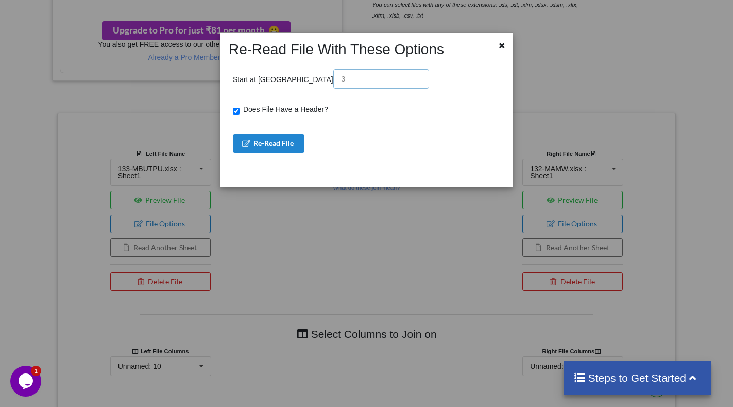
click at [333, 80] on input "text" at bounding box center [381, 79] width 96 height 20
click at [309, 201] on div "Re-Read File With These Options Start at Row Does File Have a Header? Re-Read F…" at bounding box center [366, 203] width 733 height 407
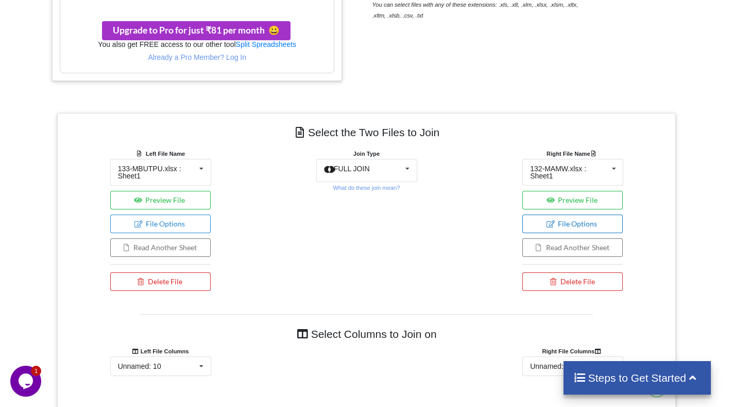
click at [542, 227] on button "File Options" at bounding box center [573, 223] width 100 height 19
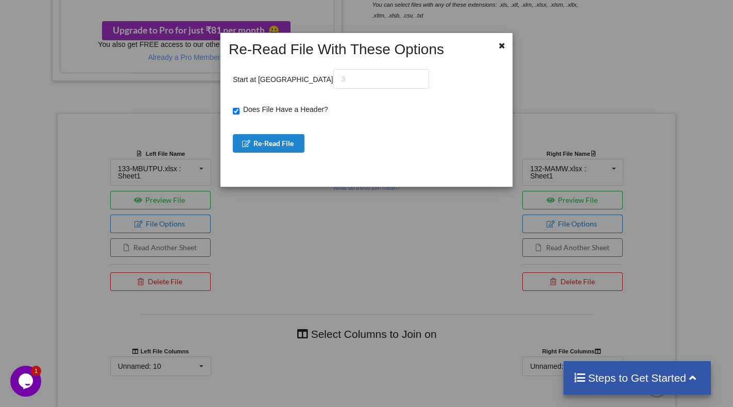
click at [349, 219] on div "Re-Read File With These Options Start at Row Does File Have a Header? Re-Read F…" at bounding box center [366, 203] width 733 height 407
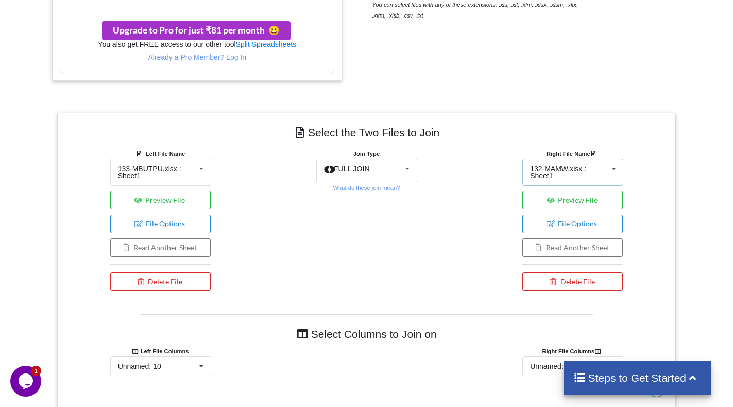
click at [550, 176] on div "132-MAMW.xlsx : Sheet1" at bounding box center [569, 172] width 78 height 14
click at [661, 188] on div "Right File Name 132-MAMW.xlsx : Sheet1 133-MBUTPU.xlsx : Sheet1 67-71 DLBC,DNRE…" at bounding box center [573, 222] width 206 height 148
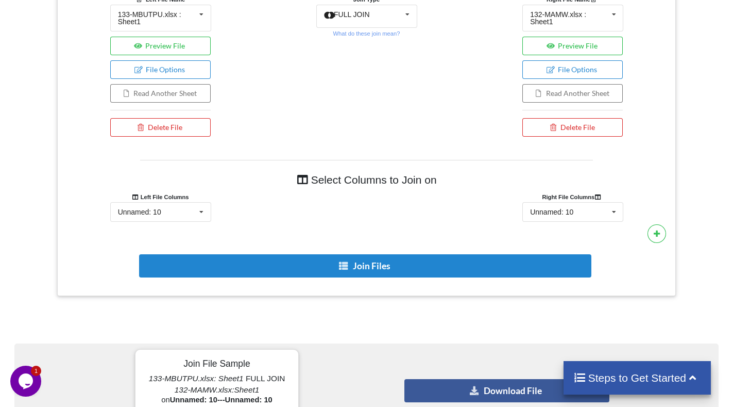
scroll to position [536, 0]
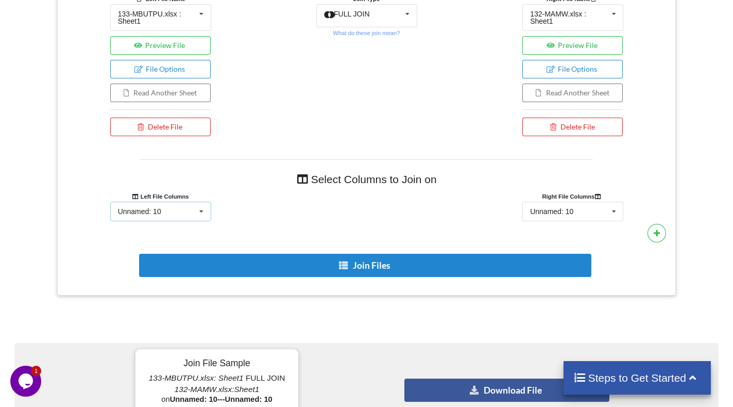
click at [204, 214] on icon at bounding box center [201, 211] width 15 height 19
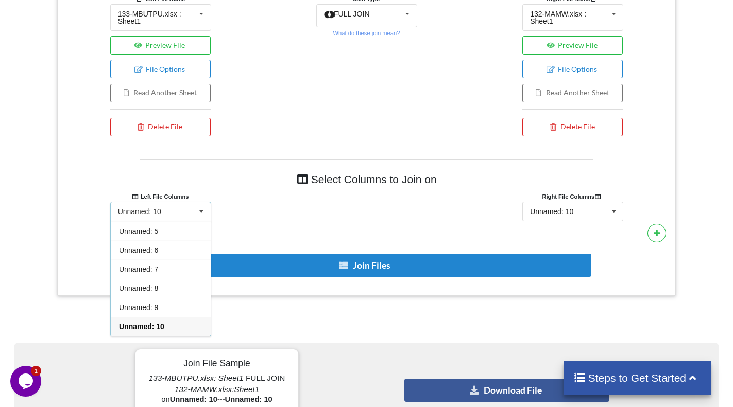
click at [268, 230] on div "Select Columns to Join on Left File Columns Right File Columns Unnamed: 10 Unna…" at bounding box center [366, 223] width 603 height 128
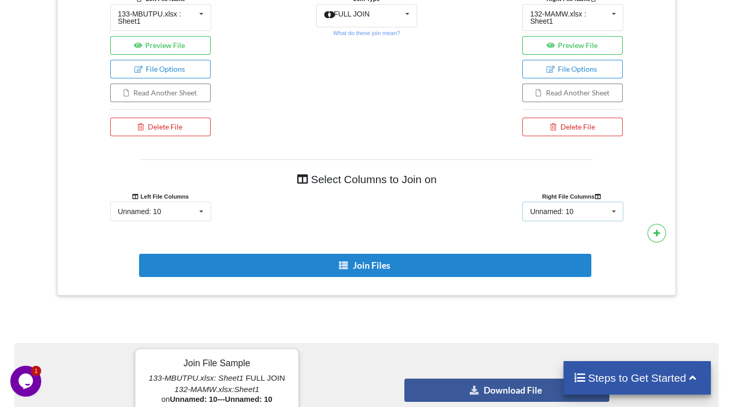
click at [530, 207] on div "Unnamed: 10 Unnamed: 0 Unnamed: 1 Unnamed: 2 Unnamed: 3 Unnamed: 4 Unnamed: 5 U…" at bounding box center [573, 211] width 101 height 20
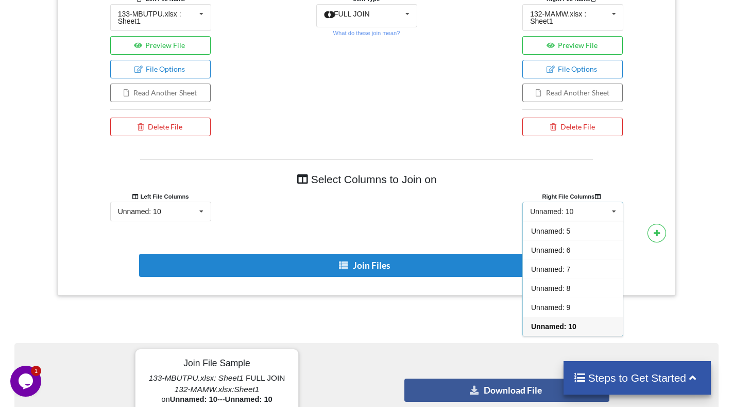
click at [562, 327] on span "Unnamed: 10" at bounding box center [553, 326] width 45 height 8
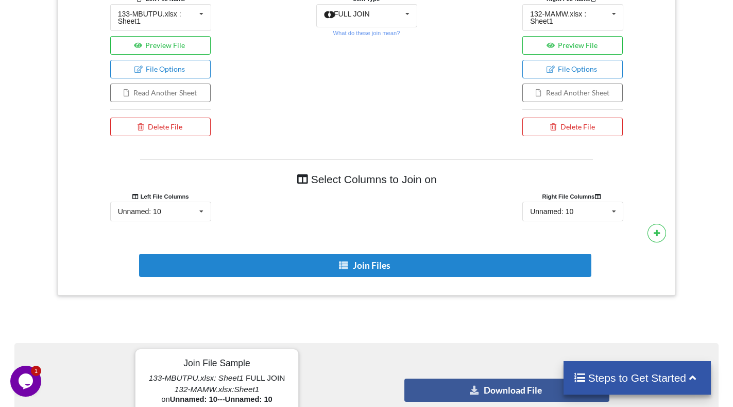
click at [427, 204] on div at bounding box center [366, 211] width 206 height 20
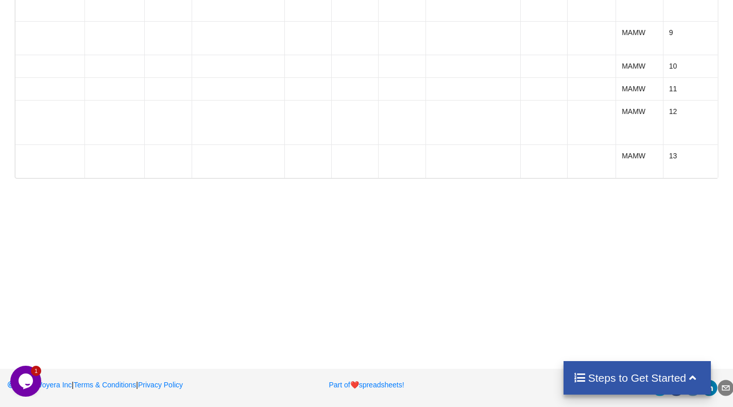
scroll to position [11928, 0]
